Goal: Task Accomplishment & Management: Manage account settings

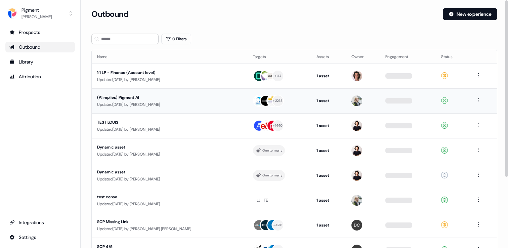
click at [191, 101] on div "(AI replies) Pigment AI Updated [DATE] by [PERSON_NAME]" at bounding box center [169, 101] width 145 height 14
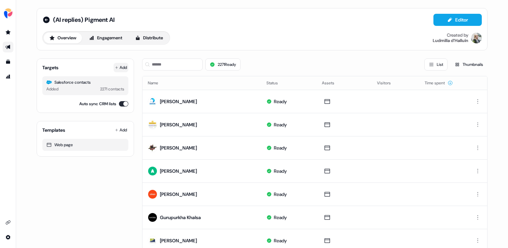
click at [115, 68] on icon at bounding box center [116, 67] width 3 height 3
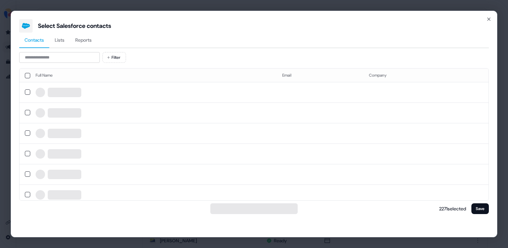
click at [86, 41] on span "Reports" at bounding box center [83, 40] width 16 height 7
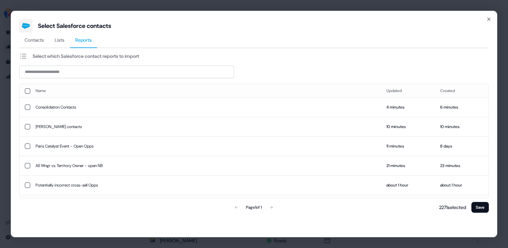
click at [165, 3] on div "Select Salesforce contacts Contacts Lists Reports Select which Salesforce conta…" at bounding box center [254, 124] width 508 height 248
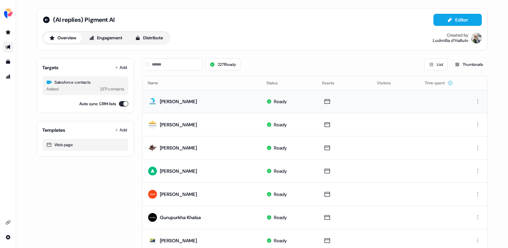
drag, startPoint x: 200, startPoint y: 104, endPoint x: 159, endPoint y: 101, distance: 41.1
click at [159, 101] on td "[PERSON_NAME]" at bounding box center [202, 101] width 119 height 23
click at [122, 66] on button "Add" at bounding box center [121, 67] width 15 height 9
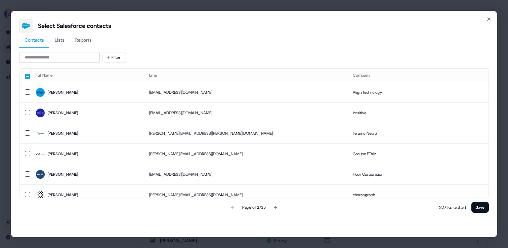
click at [85, 38] on span "Reports" at bounding box center [83, 40] width 16 height 7
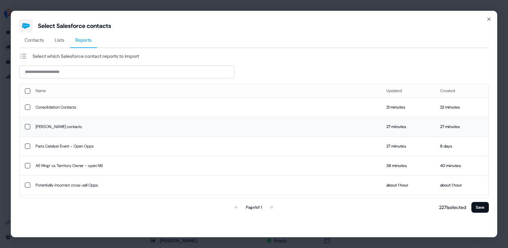
scroll to position [11, 0]
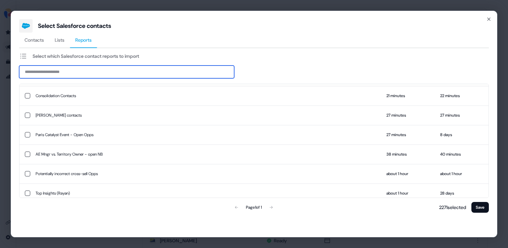
click at [57, 73] on input at bounding box center [126, 72] width 215 height 13
type input "*****"
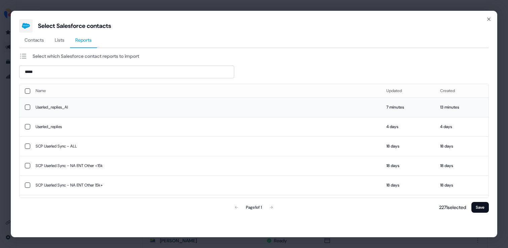
click at [55, 105] on td "Userled_replies_AI" at bounding box center [205, 108] width 351 height 20
click at [482, 210] on button "Save" at bounding box center [480, 207] width 17 height 11
click at [484, 208] on button "Save" at bounding box center [480, 207] width 17 height 11
click at [478, 207] on button "Save" at bounding box center [480, 207] width 17 height 11
click at [491, 18] on icon "button" at bounding box center [489, 18] width 5 height 5
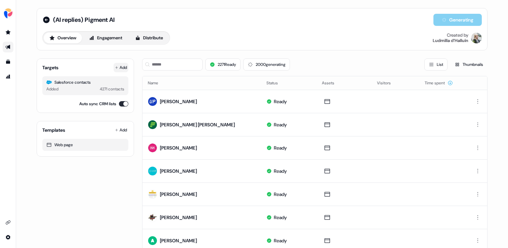
click at [126, 67] on button "Add" at bounding box center [121, 67] width 15 height 9
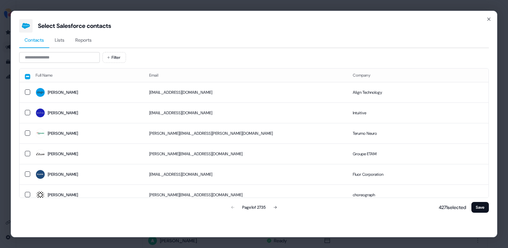
click at [198, 5] on div "Select Salesforce contacts Contacts Lists Reports Filter Full Name Email Compan…" at bounding box center [254, 124] width 508 height 248
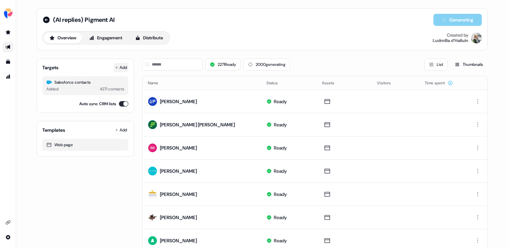
click at [123, 65] on button "Add" at bounding box center [121, 67] width 15 height 9
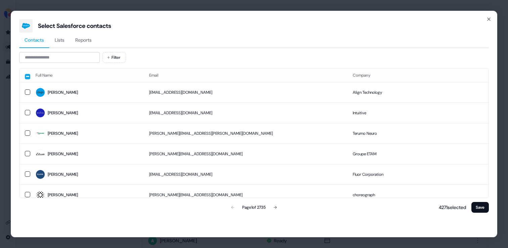
click at [85, 43] on span "Reports" at bounding box center [83, 40] width 16 height 7
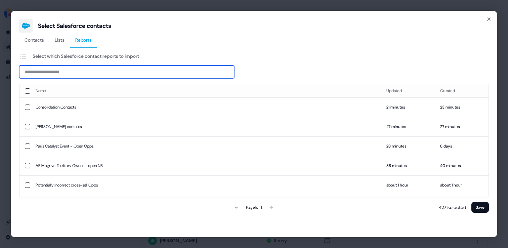
click at [69, 74] on input at bounding box center [126, 72] width 215 height 13
type input "*****"
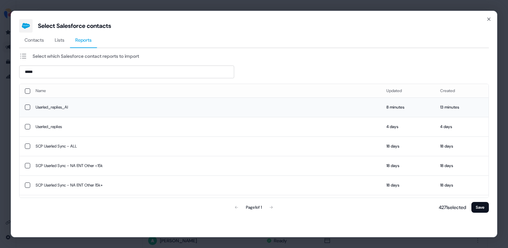
click at [26, 109] on button "button" at bounding box center [27, 107] width 5 height 5
click at [477, 209] on button "Save" at bounding box center [480, 207] width 17 height 11
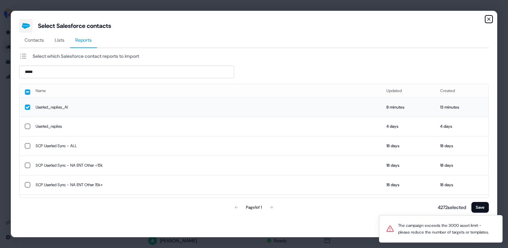
click at [488, 20] on icon "button" at bounding box center [489, 19] width 3 height 3
